Goal: Task Accomplishment & Management: Manage account settings

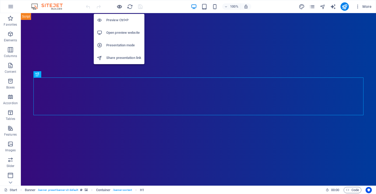
click at [118, 7] on icon "button" at bounding box center [120, 7] width 6 height 6
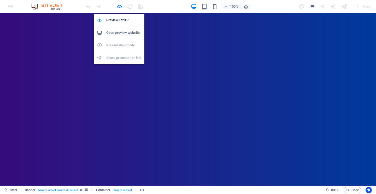
click at [118, 32] on h6 "Open preview website" at bounding box center [123, 33] width 35 height 6
click at [118, 31] on h6 "Open preview website" at bounding box center [123, 33] width 35 height 6
click at [116, 19] on h6 "Preview Ctrl+P" at bounding box center [123, 20] width 35 height 6
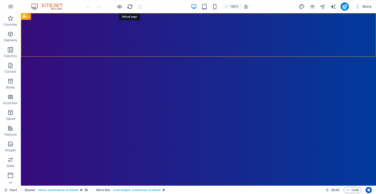
click at [129, 7] on icon "reload" at bounding box center [130, 7] width 6 height 6
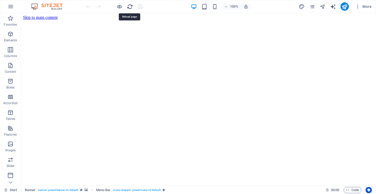
click at [132, 7] on icon "reload" at bounding box center [130, 7] width 6 height 6
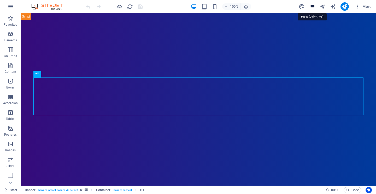
click at [312, 5] on icon "pages" at bounding box center [313, 7] width 6 height 6
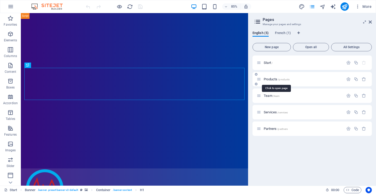
click at [268, 79] on span "Products /products" at bounding box center [277, 79] width 26 height 4
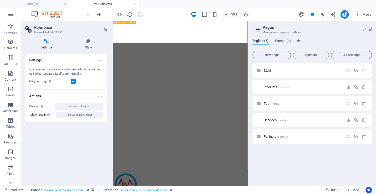
click at [11, 15] on icon "button" at bounding box center [11, 14] width 6 height 6
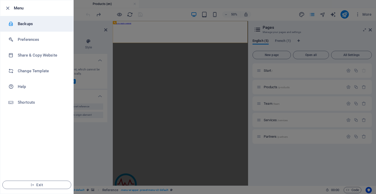
click at [32, 26] on h6 "Backups" at bounding box center [42, 24] width 48 height 6
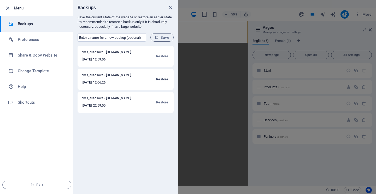
click at [162, 79] on span "Restore" at bounding box center [162, 79] width 12 height 6
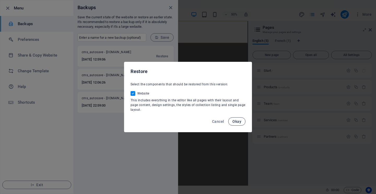
click at [239, 120] on span "Okay" at bounding box center [237, 121] width 9 height 4
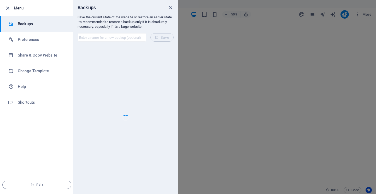
checkbox input "false"
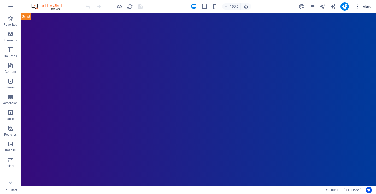
click at [358, 7] on icon "button" at bounding box center [358, 6] width 5 height 5
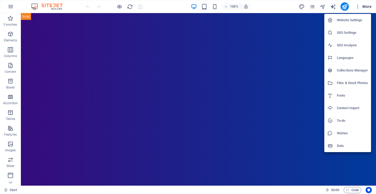
click at [355, 21] on h6 "Website Settings" at bounding box center [352, 20] width 31 height 6
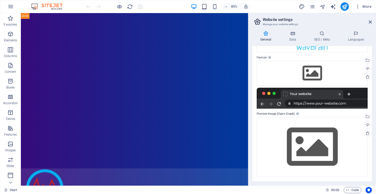
scroll to position [57, 0]
click at [295, 36] on h4 "Data" at bounding box center [294, 36] width 25 height 11
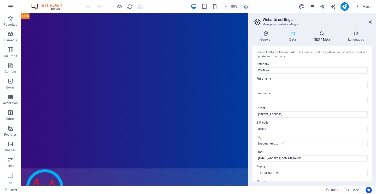
click at [324, 35] on icon at bounding box center [322, 33] width 32 height 5
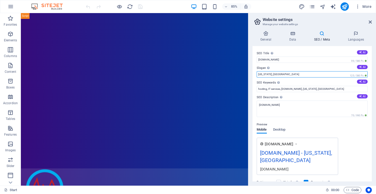
drag, startPoint x: 285, startPoint y: 75, endPoint x: 256, endPoint y: 75, distance: 28.5
click at [256, 75] on div "SEO Title The title of your website - make it something that stands out in sear…" at bounding box center [312, 113] width 119 height 135
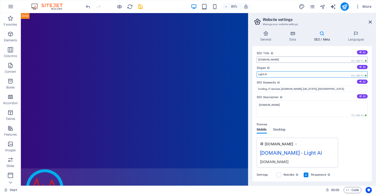
type input "Light AI"
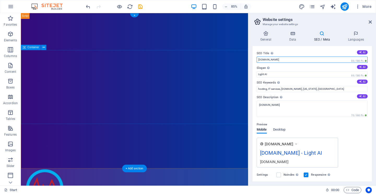
drag, startPoint x: 303, startPoint y: 72, endPoint x: 283, endPoint y: 65, distance: 21.7
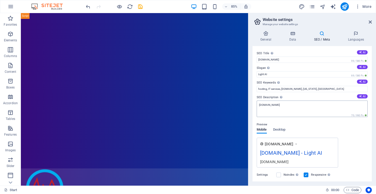
scroll to position [0, 0]
click at [273, 59] on input "[DOMAIN_NAME]" at bounding box center [312, 59] width 111 height 6
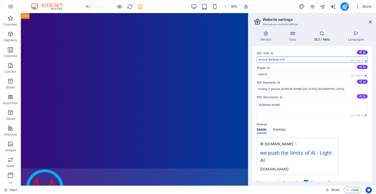
click at [258, 59] on input "we push the limits of AI" at bounding box center [312, 59] width 111 height 6
click at [296, 59] on input "We push the limits of AI" at bounding box center [312, 59] width 111 height 6
type input "We push the limits of AI"
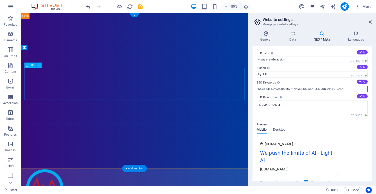
drag, startPoint x: 317, startPoint y: 101, endPoint x: 278, endPoint y: 95, distance: 39.9
type input "Drowsiness, AI, EEG, physiological data"
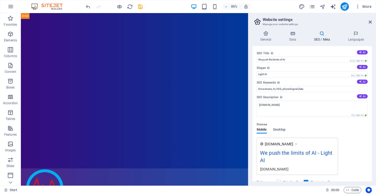
click at [361, 140] on div "www.example.com We push the limits of AI - Light AI wavbrain.fr" at bounding box center [312, 156] width 111 height 37
click at [287, 106] on textarea "[DOMAIN_NAME]" at bounding box center [312, 108] width 111 height 16
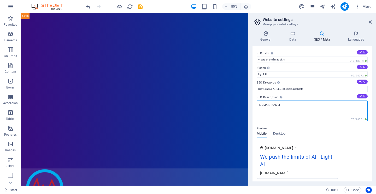
click at [287, 106] on textarea "[DOMAIN_NAME]" at bounding box center [312, 110] width 111 height 20
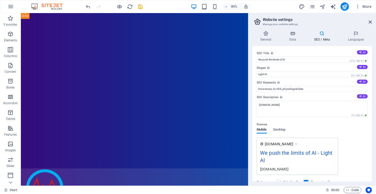
click at [367, 145] on div "www.example.com We push the limits of AI - Light AI wavbrain.fr" at bounding box center [312, 156] width 111 height 37
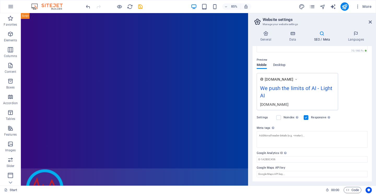
scroll to position [64, 0]
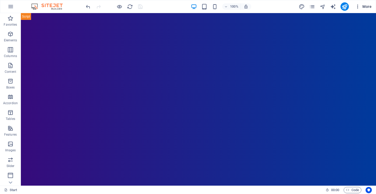
click at [357, 5] on icon "button" at bounding box center [358, 6] width 5 height 5
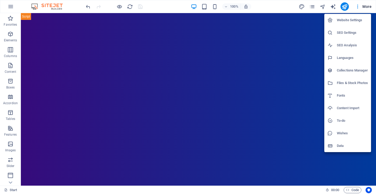
click at [349, 20] on h6 "Website Settings" at bounding box center [352, 20] width 31 height 6
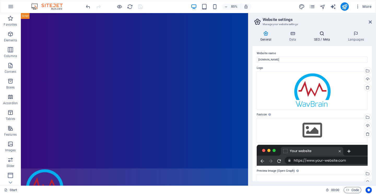
click at [323, 36] on h4 "SEO / Meta" at bounding box center [323, 36] width 34 height 11
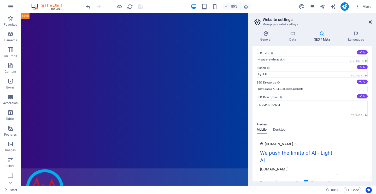
click at [370, 22] on icon at bounding box center [370, 22] width 3 height 4
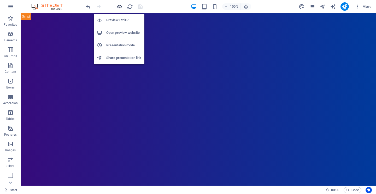
click at [121, 7] on icon "button" at bounding box center [120, 7] width 6 height 6
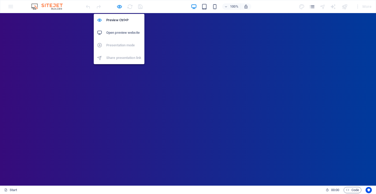
click at [116, 34] on h6 "Open preview website" at bounding box center [123, 33] width 35 height 6
click at [118, 20] on h6 "Preview Ctrl+P" at bounding box center [123, 20] width 35 height 6
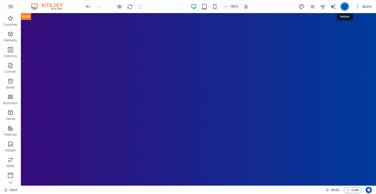
click at [347, 8] on icon "publish" at bounding box center [345, 7] width 6 height 6
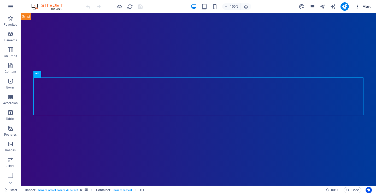
click at [358, 8] on icon "button" at bounding box center [358, 6] width 5 height 5
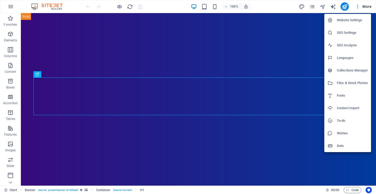
click at [351, 32] on h6 "SEO Settings" at bounding box center [352, 33] width 31 height 6
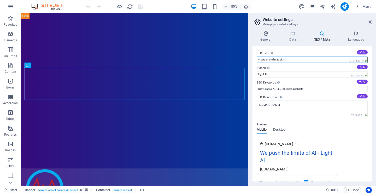
drag, startPoint x: 262, startPoint y: 59, endPoint x: 251, endPoint y: 59, distance: 10.7
click at [251, 59] on div "General Data SEO / Meta Languages Website name [DOMAIN_NAME] Logo Drag files he…" at bounding box center [313, 106] width 128 height 159
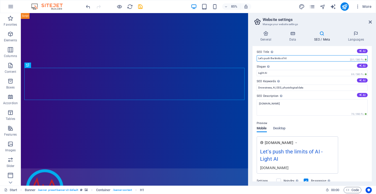
click at [302, 59] on input "Let's push the limits of AI" at bounding box center [312, 58] width 111 height 6
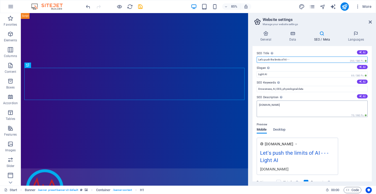
type input "Let's push the limits of AI - -"
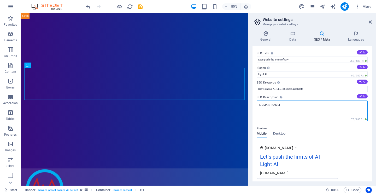
drag, startPoint x: 278, startPoint y: 105, endPoint x: 258, endPoint y: 105, distance: 20.1
click at [258, 105] on textarea "[DOMAIN_NAME]" at bounding box center [312, 110] width 111 height 20
drag, startPoint x: 267, startPoint y: 104, endPoint x: 252, endPoint y: 104, distance: 15.4
click at [252, 104] on div "General Data SEO / Meta Languages Website name [DOMAIN_NAME] Logo Drag files he…" at bounding box center [313, 106] width 128 height 159
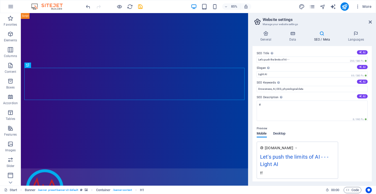
click at [281, 133] on div "Mobile Desktop" at bounding box center [271, 136] width 29 height 10
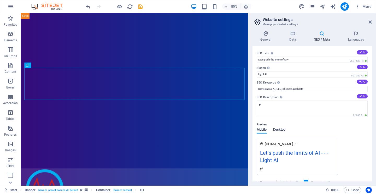
click at [281, 129] on span "Desktop" at bounding box center [279, 129] width 13 height 7
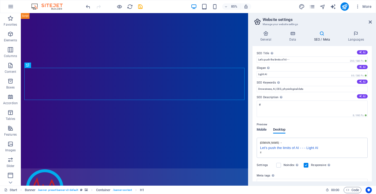
click at [265, 128] on span "Mobile" at bounding box center [262, 129] width 10 height 7
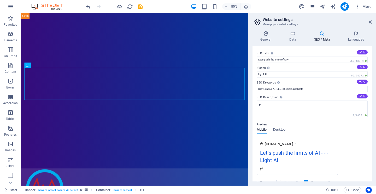
drag, startPoint x: 266, startPoint y: 166, endPoint x: 259, endPoint y: 166, distance: 7.1
click at [259, 166] on div "[DOMAIN_NAME] Let's push the limits of AI - - - Light AI ff" at bounding box center [298, 156] width 82 height 37
click at [281, 129] on span "Desktop" at bounding box center [279, 129] width 13 height 7
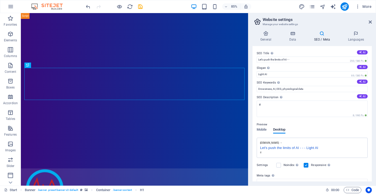
click at [264, 152] on div "ff" at bounding box center [312, 153] width 104 height 4
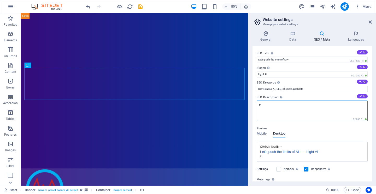
click at [260, 107] on textarea "ff" at bounding box center [312, 110] width 111 height 20
type textarea "E"
type textarea "Made in [GEOGRAPHIC_DATA]"
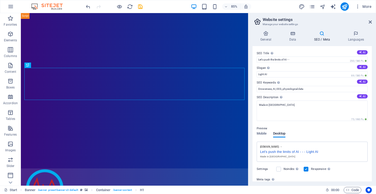
click at [366, 175] on div "SEO Title The title of your website - make it something that stands out in sear…" at bounding box center [312, 113] width 119 height 135
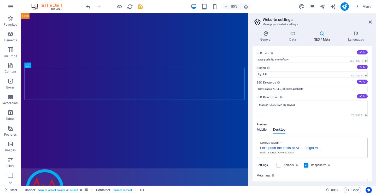
click at [262, 129] on span "Mobile" at bounding box center [262, 129] width 10 height 7
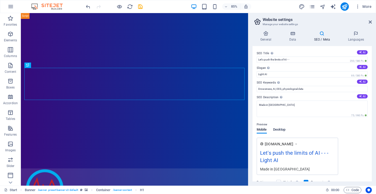
click at [282, 128] on span "Desktop" at bounding box center [279, 129] width 13 height 7
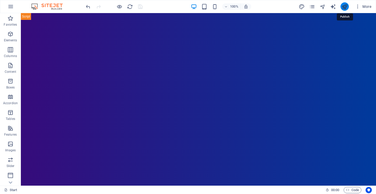
click at [345, 5] on icon "publish" at bounding box center [345, 7] width 6 height 6
